Goal: Navigation & Orientation: Find specific page/section

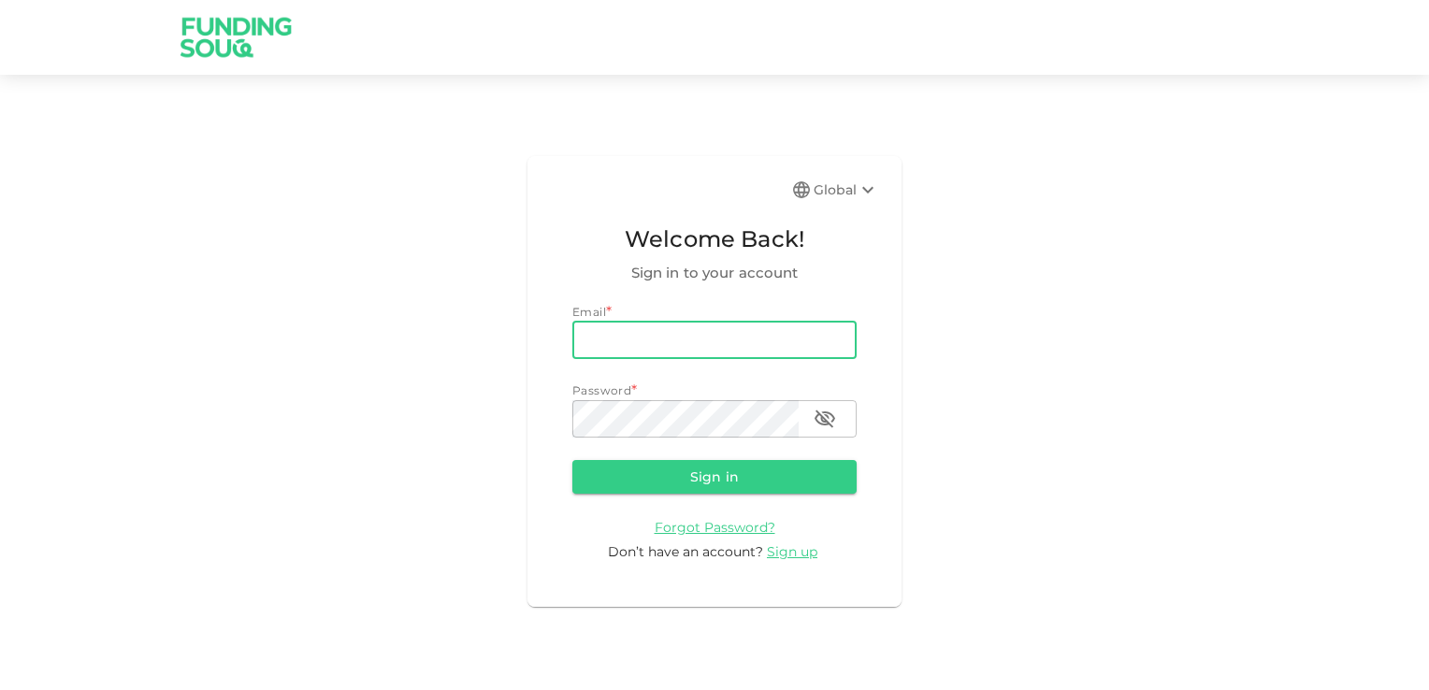
click at [620, 342] on input "email" at bounding box center [715, 340] width 284 height 37
type input "[EMAIL_ADDRESS][DOMAIN_NAME]"
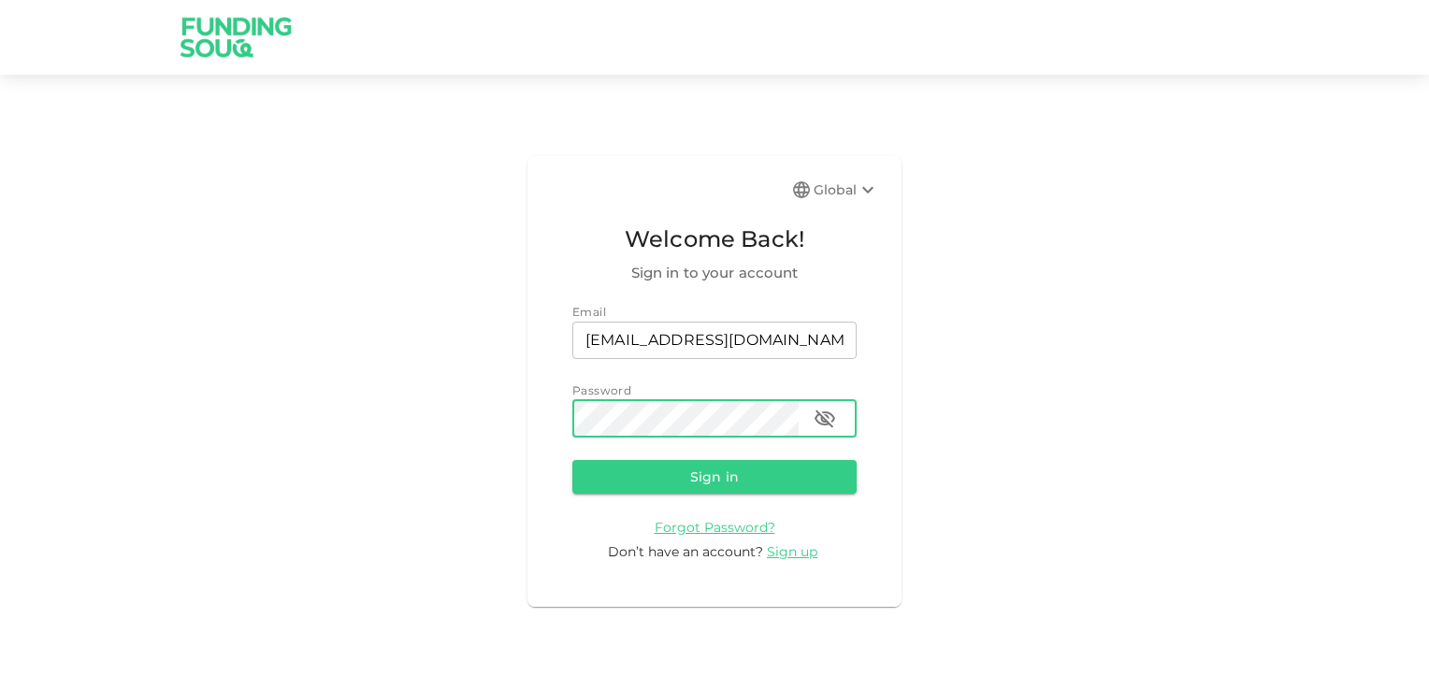
click at [725, 481] on button "Sign in" at bounding box center [715, 477] width 284 height 34
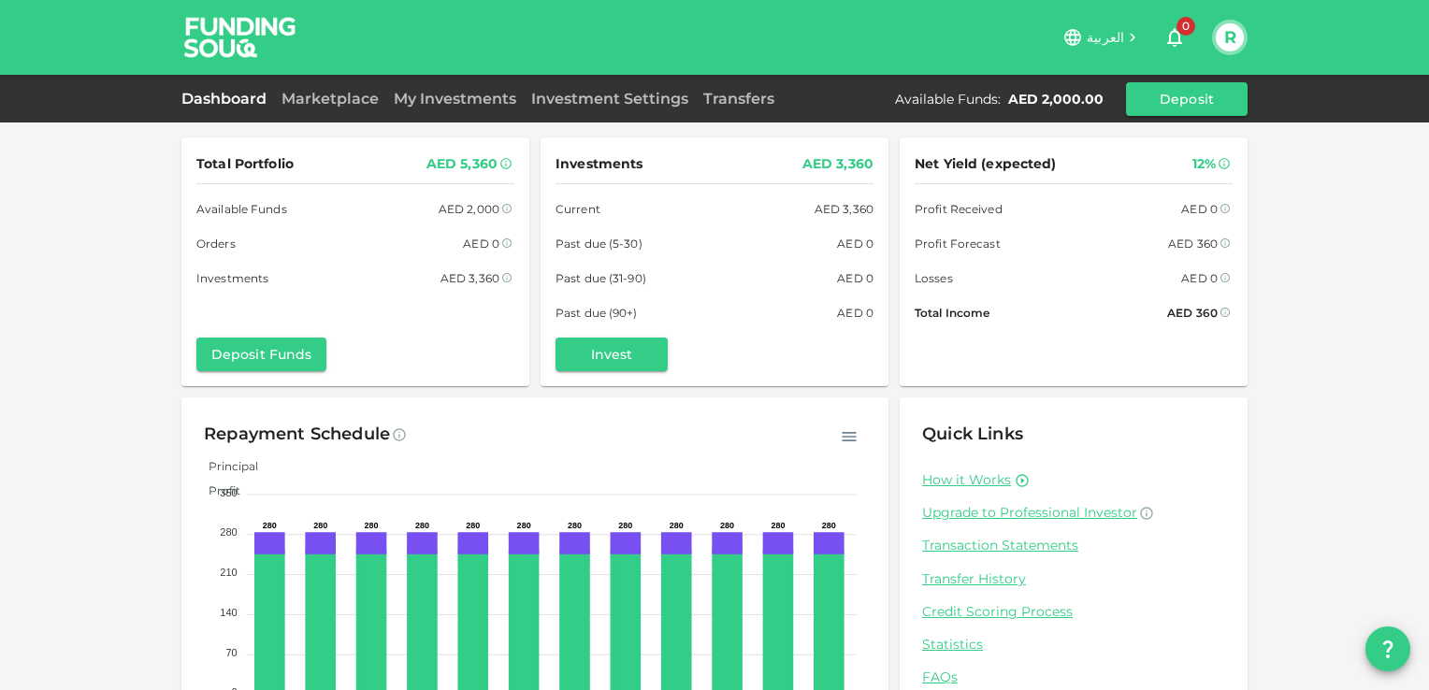
click at [437, 99] on link "My Investments" at bounding box center [455, 99] width 138 height 18
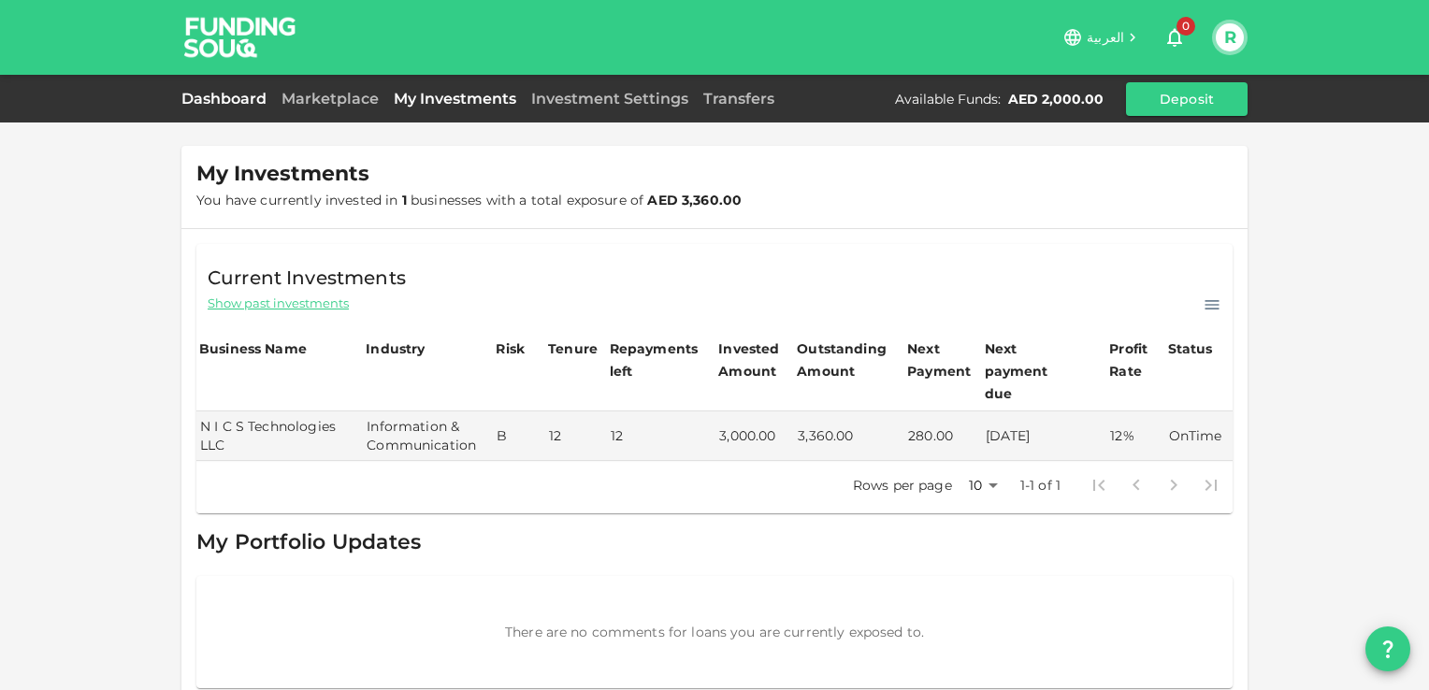
click at [211, 92] on link "Dashboard" at bounding box center [227, 99] width 93 height 18
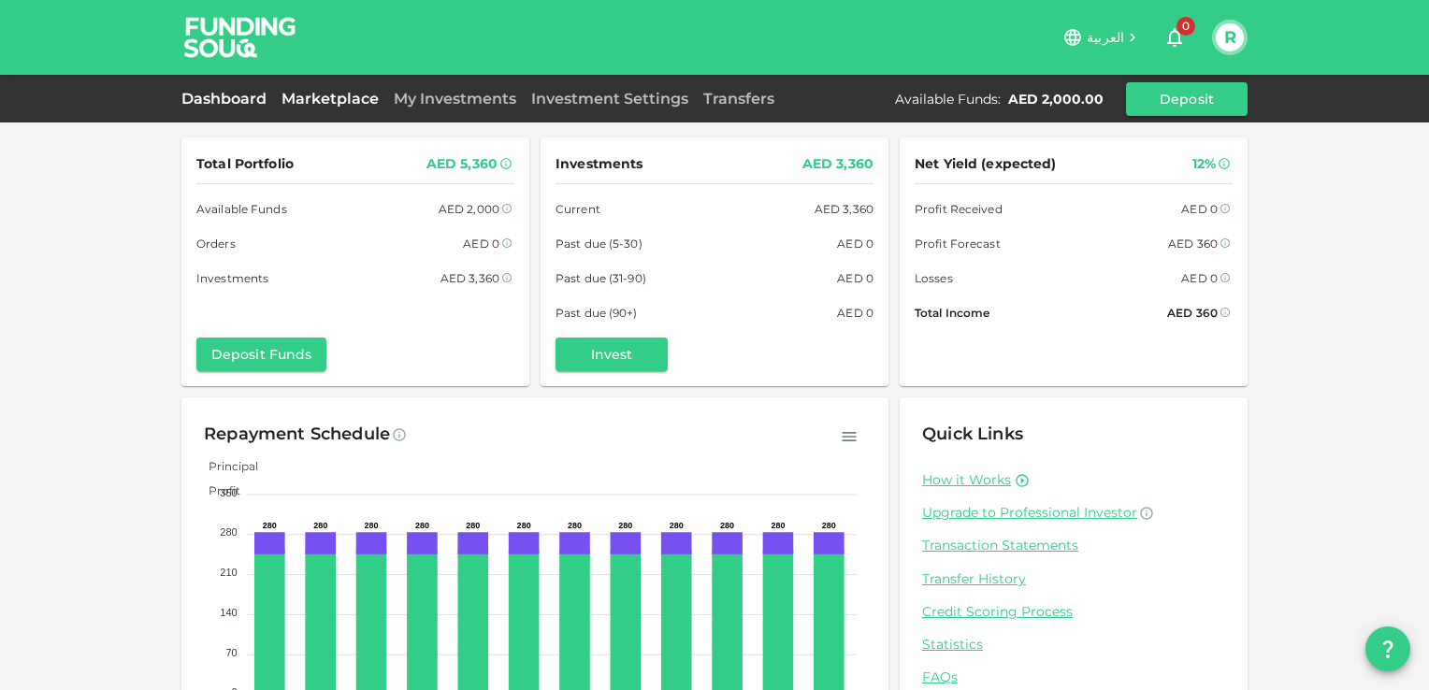
click at [335, 96] on link "Marketplace" at bounding box center [330, 99] width 112 height 18
